Goal: Task Accomplishment & Management: Complete application form

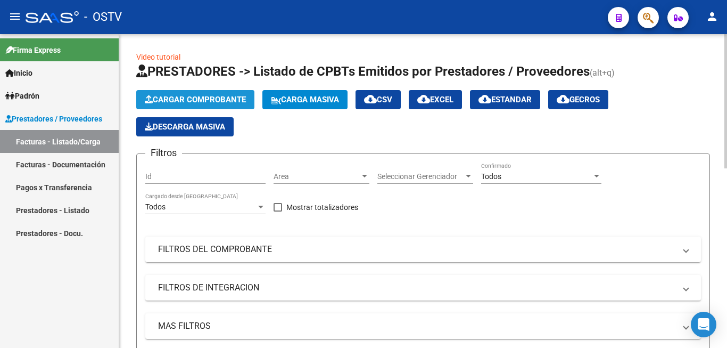
click at [203, 101] on span "Cargar Comprobante" at bounding box center [195, 100] width 101 height 10
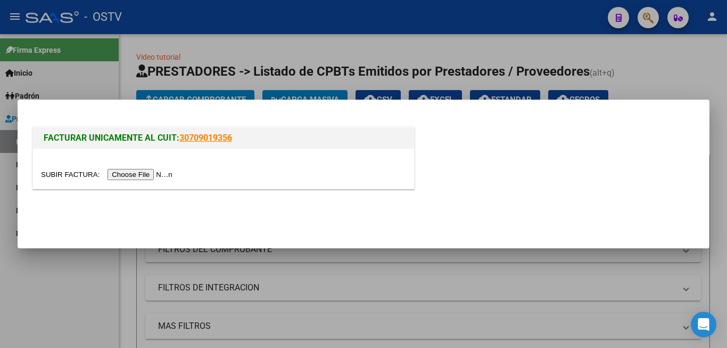
click at [161, 176] on input "file" at bounding box center [108, 174] width 135 height 11
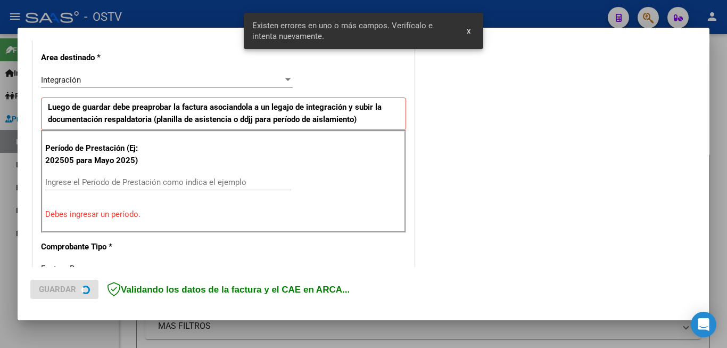
scroll to position [258, 0]
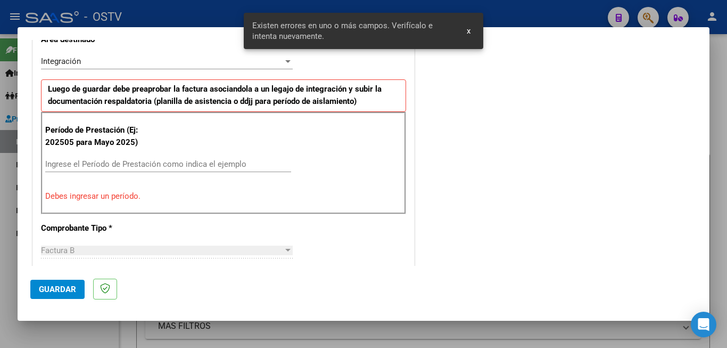
click at [109, 157] on div "Ingrese el Período de Prestación como indica el ejemplo" at bounding box center [168, 164] width 246 height 16
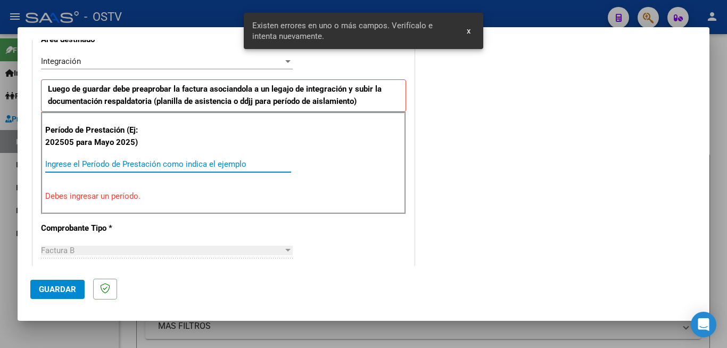
click at [109, 162] on input "Ingrese el Período de Prestación como indica el ejemplo" at bounding box center [168, 164] width 246 height 10
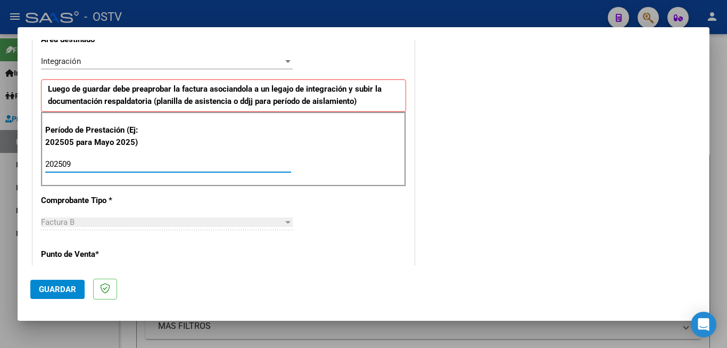
type input "202509"
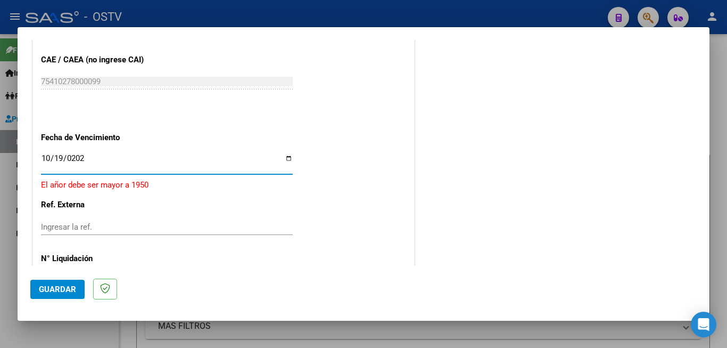
type input "[DATE]"
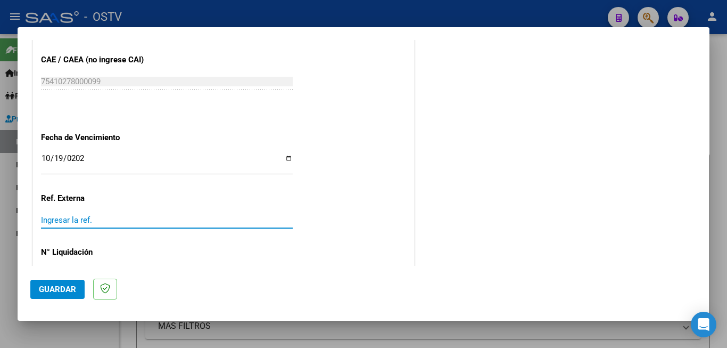
click at [68, 292] on span "Guardar" at bounding box center [57, 289] width 37 height 10
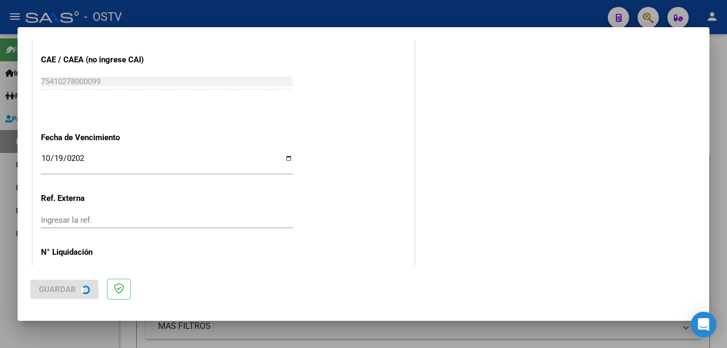
scroll to position [0, 0]
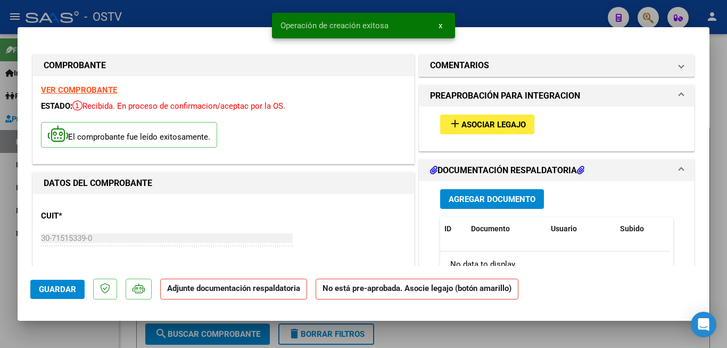
click at [462, 128] on span "Asociar Legajo" at bounding box center [494, 125] width 64 height 10
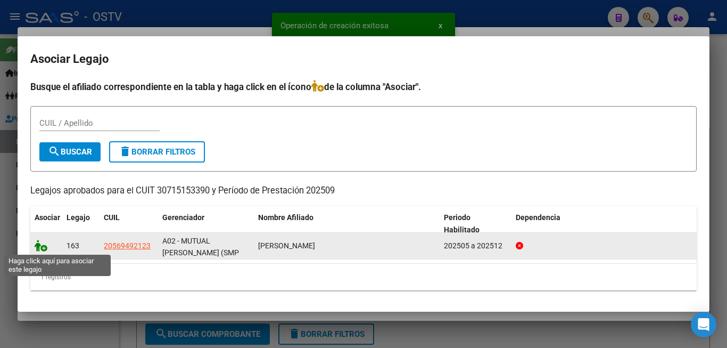
click at [41, 247] on icon at bounding box center [41, 246] width 13 height 12
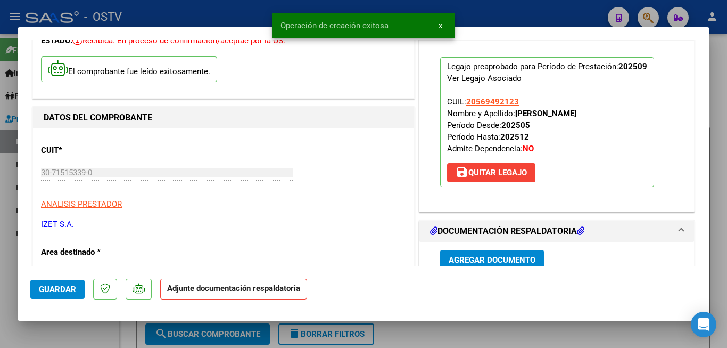
scroll to position [107, 0]
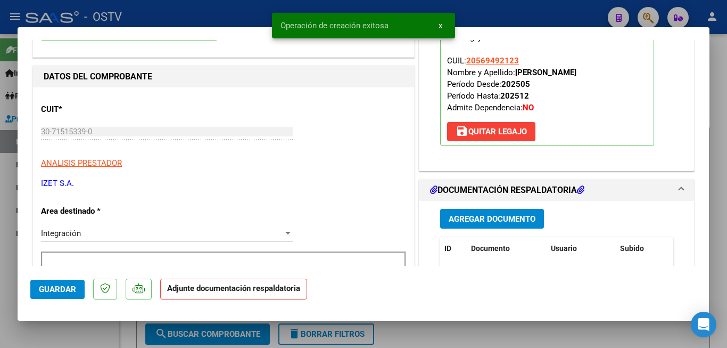
click at [493, 214] on span "Agregar Documento" at bounding box center [492, 219] width 87 height 10
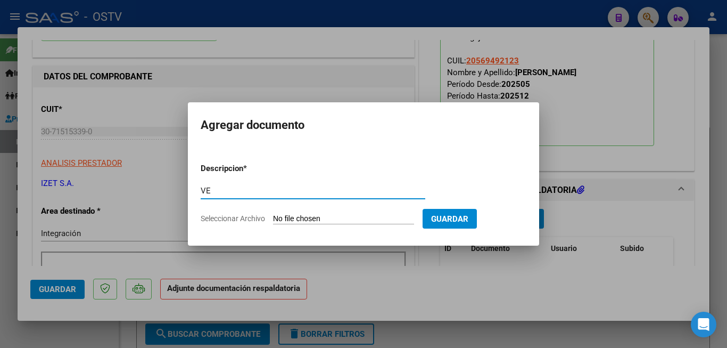
type input "V"
type input "IZET FC 1086"
click at [307, 221] on input "Seleccionar Archivo" at bounding box center [343, 219] width 141 height 10
type input "C:\fakepath\IZET FC 1086.pdf"
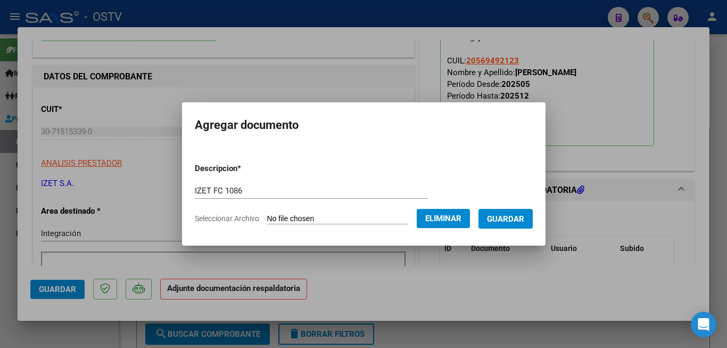
click at [515, 224] on button "Guardar" at bounding box center [506, 219] width 54 height 20
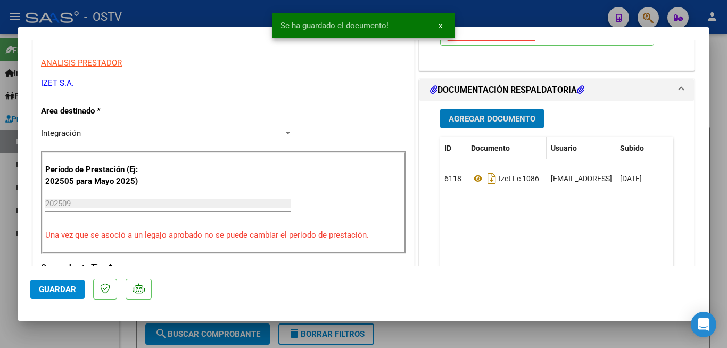
scroll to position [213, 0]
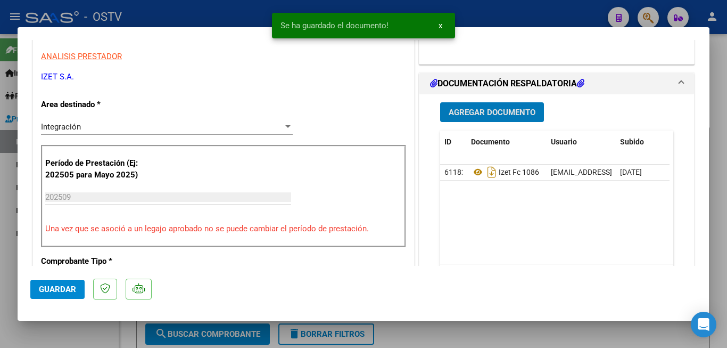
click at [502, 117] on span "Agregar Documento" at bounding box center [492, 113] width 87 height 10
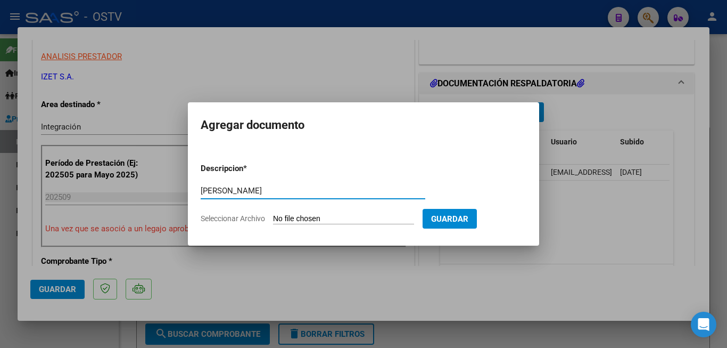
type input "[PERSON_NAME]"
click at [283, 219] on input "Seleccionar Archivo" at bounding box center [343, 219] width 141 height 10
type input "C:\fakepath\IZET PLANILLA.pdf"
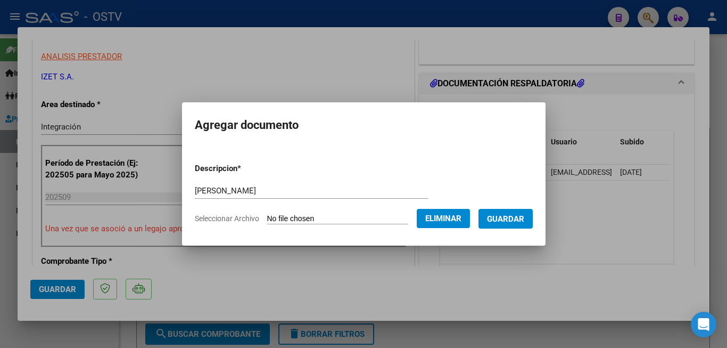
drag, startPoint x: 510, startPoint y: 228, endPoint x: 510, endPoint y: 223, distance: 5.4
click at [510, 227] on form "Descripcion * [PERSON_NAME] aquí una descripcion Seleccionar Archivo Eliminar G…" at bounding box center [364, 193] width 338 height 78
click at [510, 223] on span "Guardar" at bounding box center [505, 219] width 37 height 10
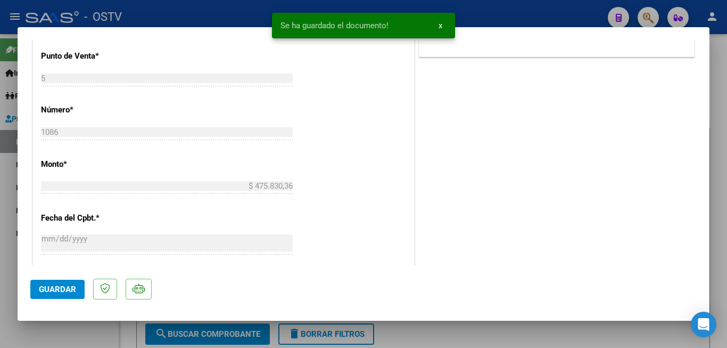
scroll to position [533, 0]
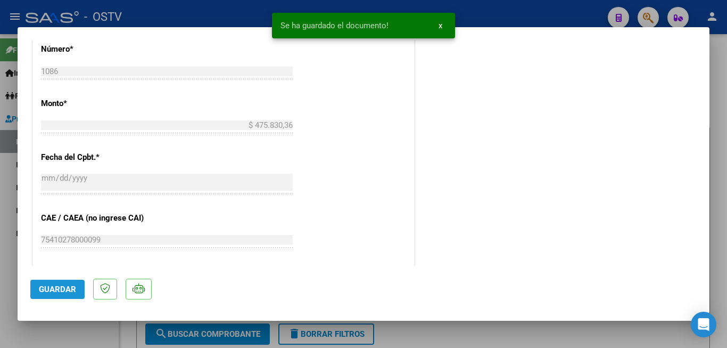
click at [51, 289] on span "Guardar" at bounding box center [57, 289] width 37 height 10
